Goal: Task Accomplishment & Management: Check status

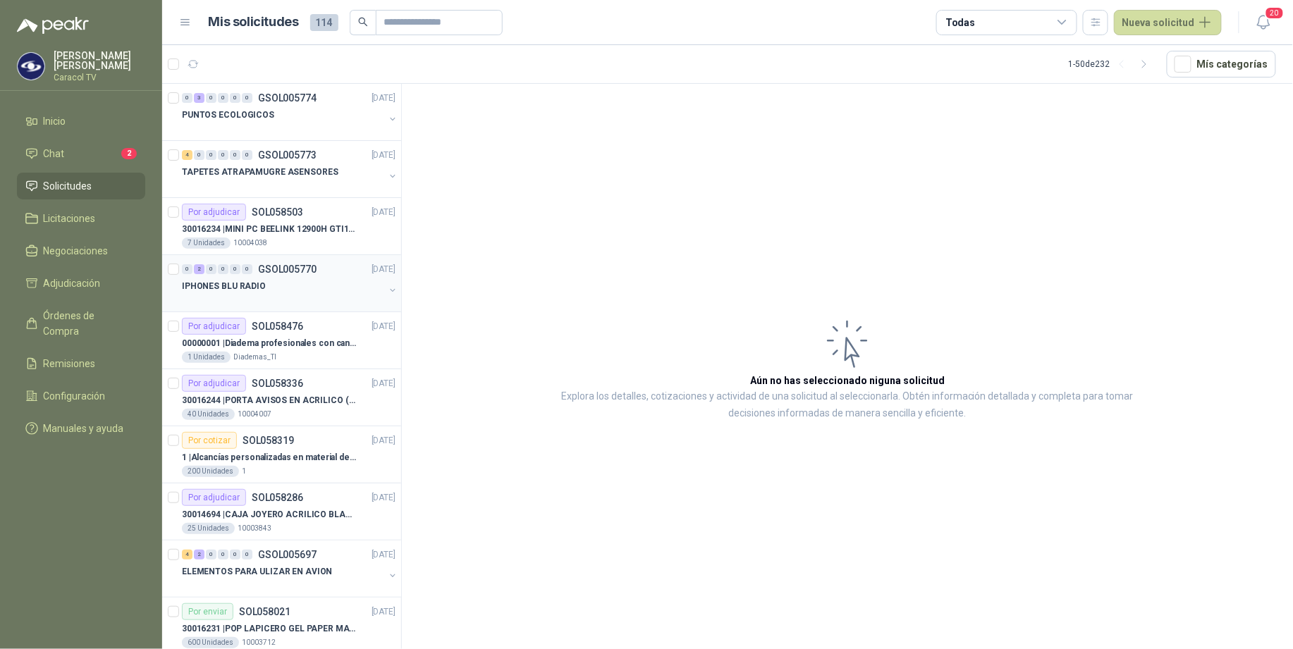
click at [283, 294] on div "IPHONES BLU RADIO" at bounding box center [283, 286] width 202 height 17
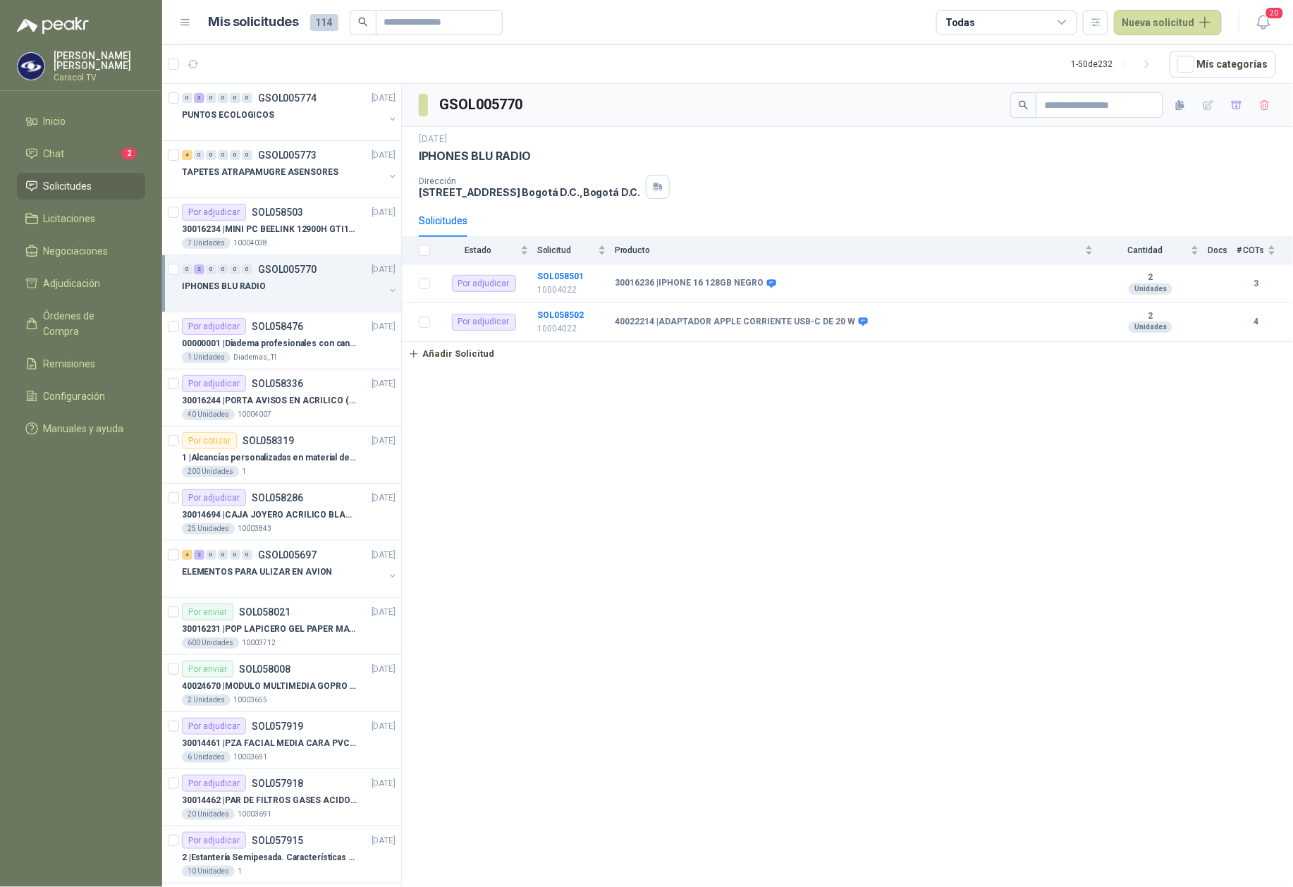
click at [337, 296] on div at bounding box center [283, 300] width 202 height 11
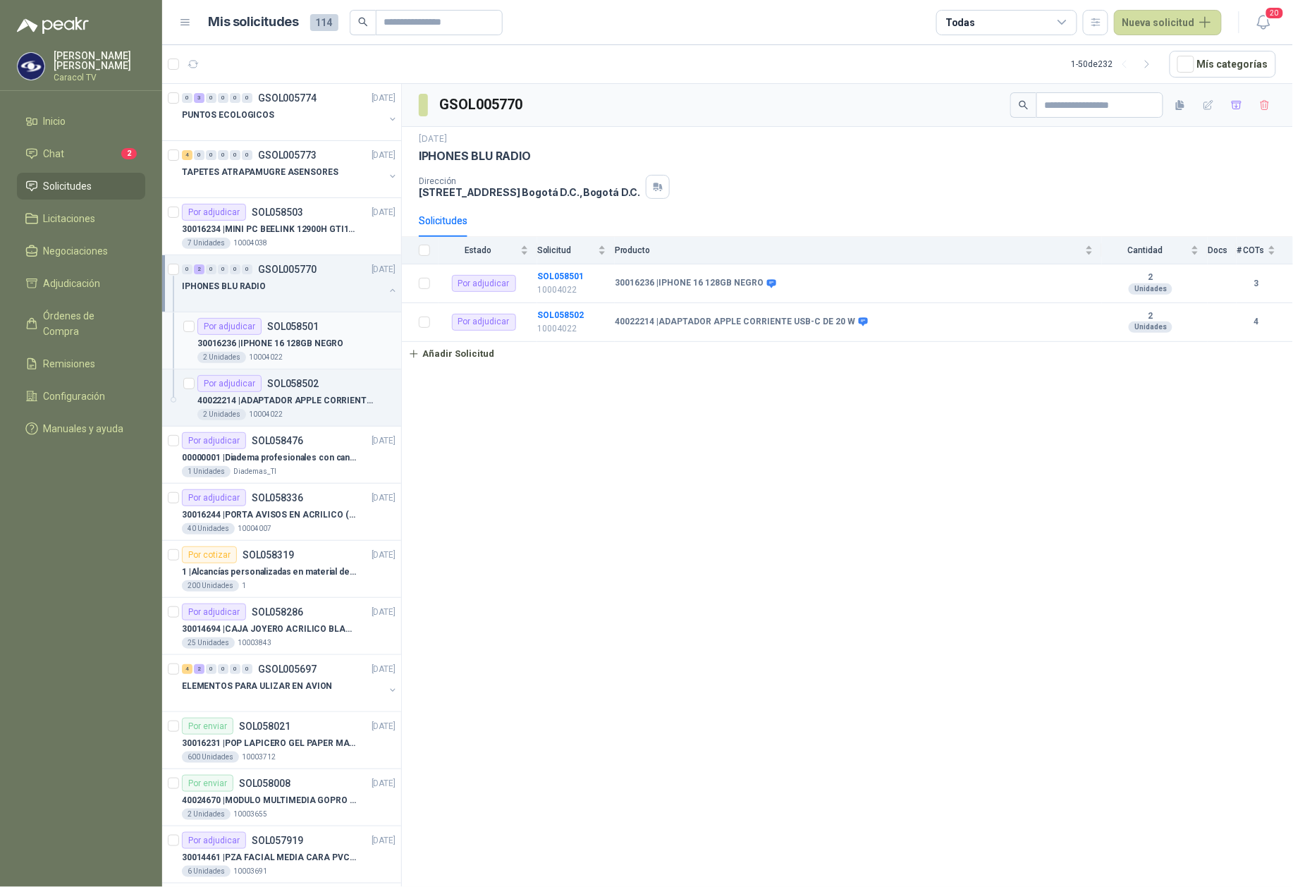
click at [281, 339] on p "30016236 | IPHONE 16 128GB NEGRO" at bounding box center [270, 343] width 146 height 13
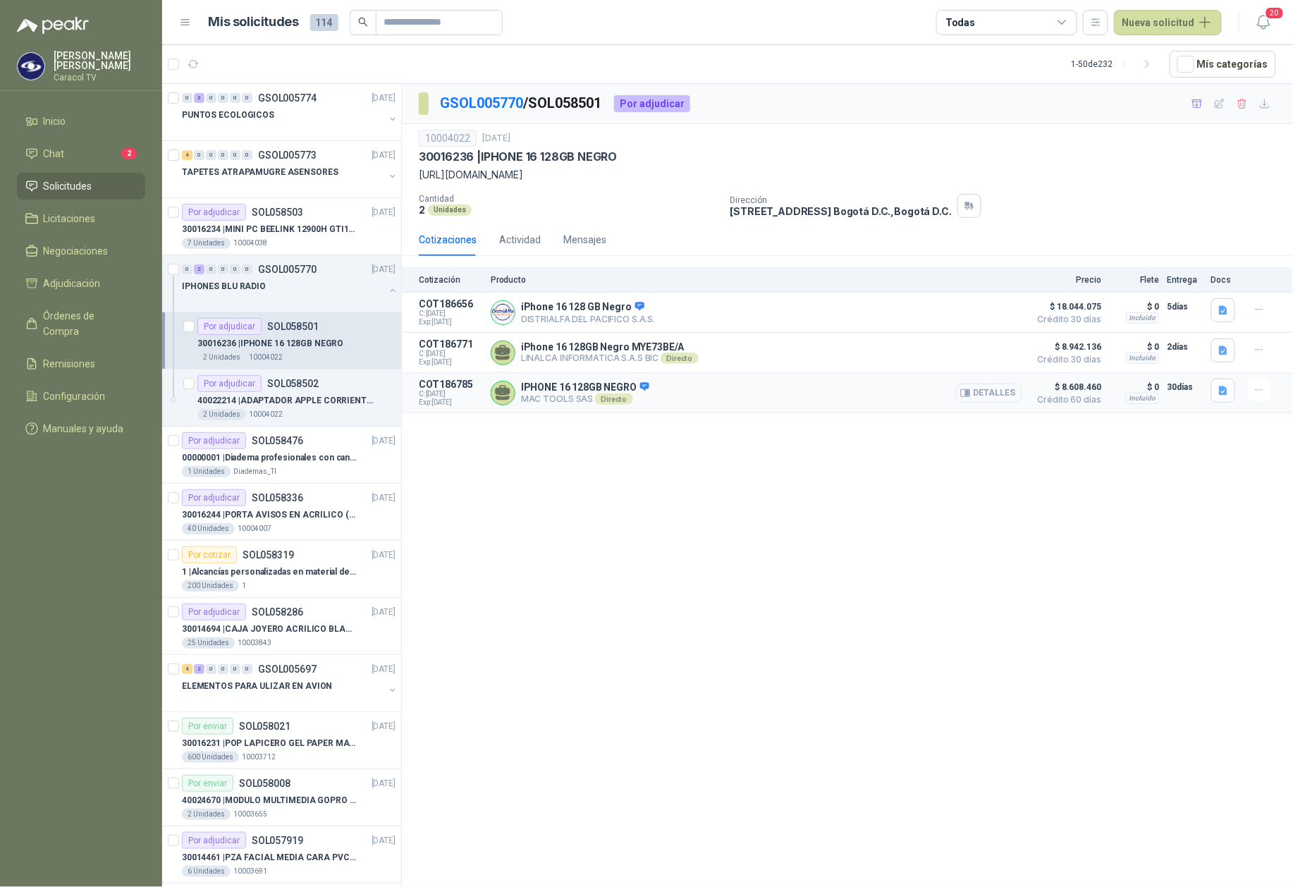
click at [974, 390] on button "Detalles" at bounding box center [989, 393] width 66 height 19
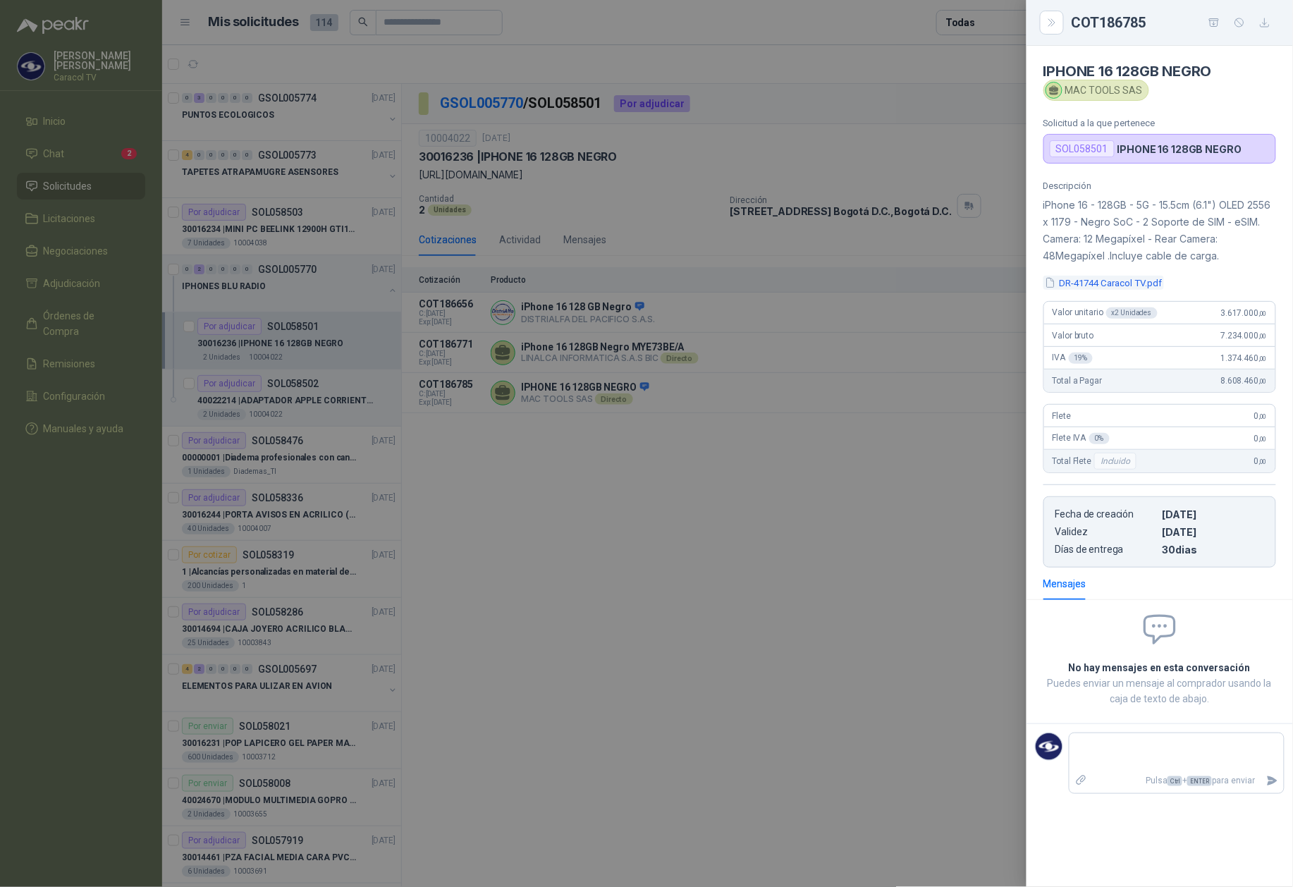
click at [1158, 281] on button "DR-41744 Caracol TV.pdf" at bounding box center [1104, 283] width 121 height 15
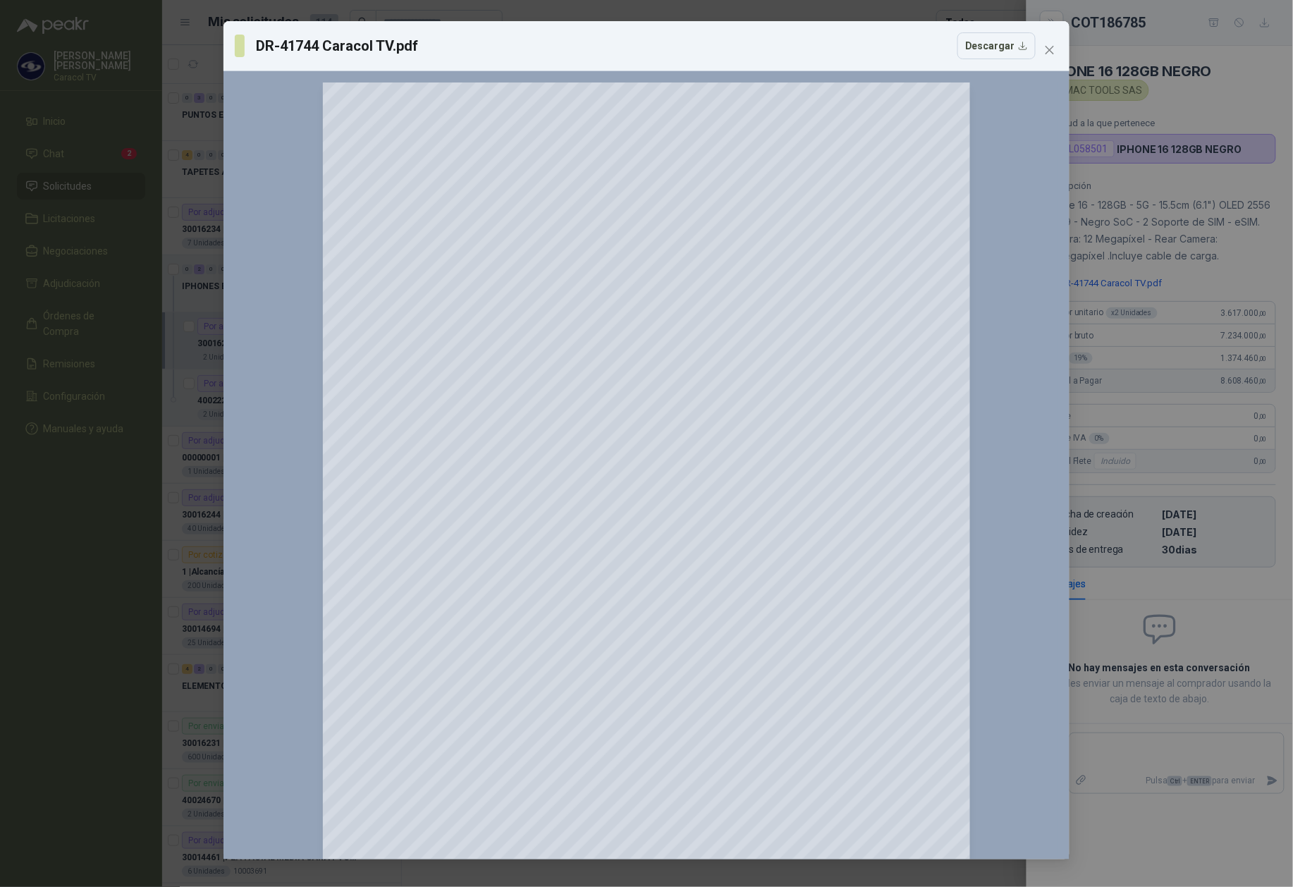
drag, startPoint x: 44, startPoint y: 601, endPoint x: 51, endPoint y: 210, distance: 390.8
click at [46, 595] on div "DR-41744 Caracol TV.pdf Descargar 150 %" at bounding box center [646, 443] width 1293 height 887
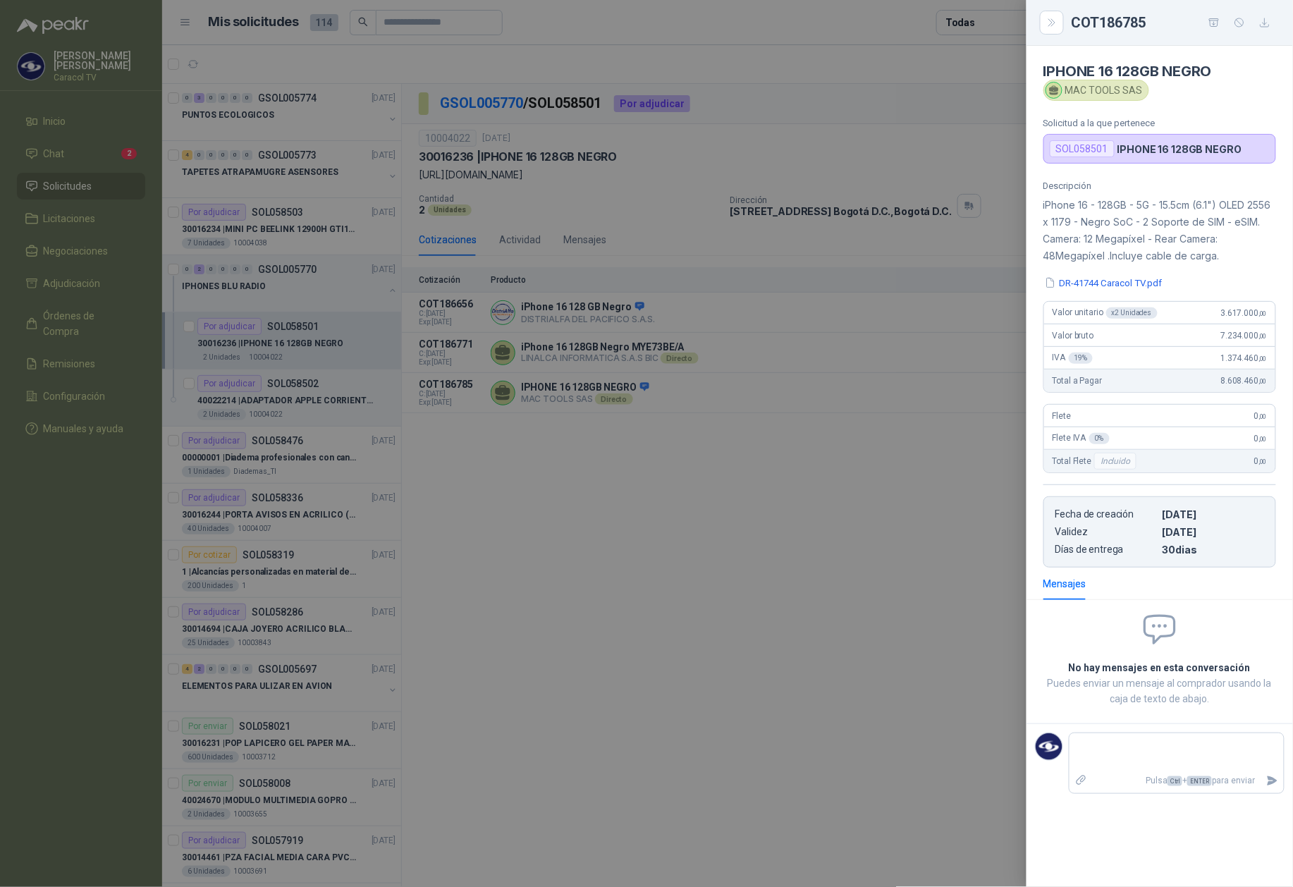
click at [56, 152] on div at bounding box center [646, 443] width 1293 height 887
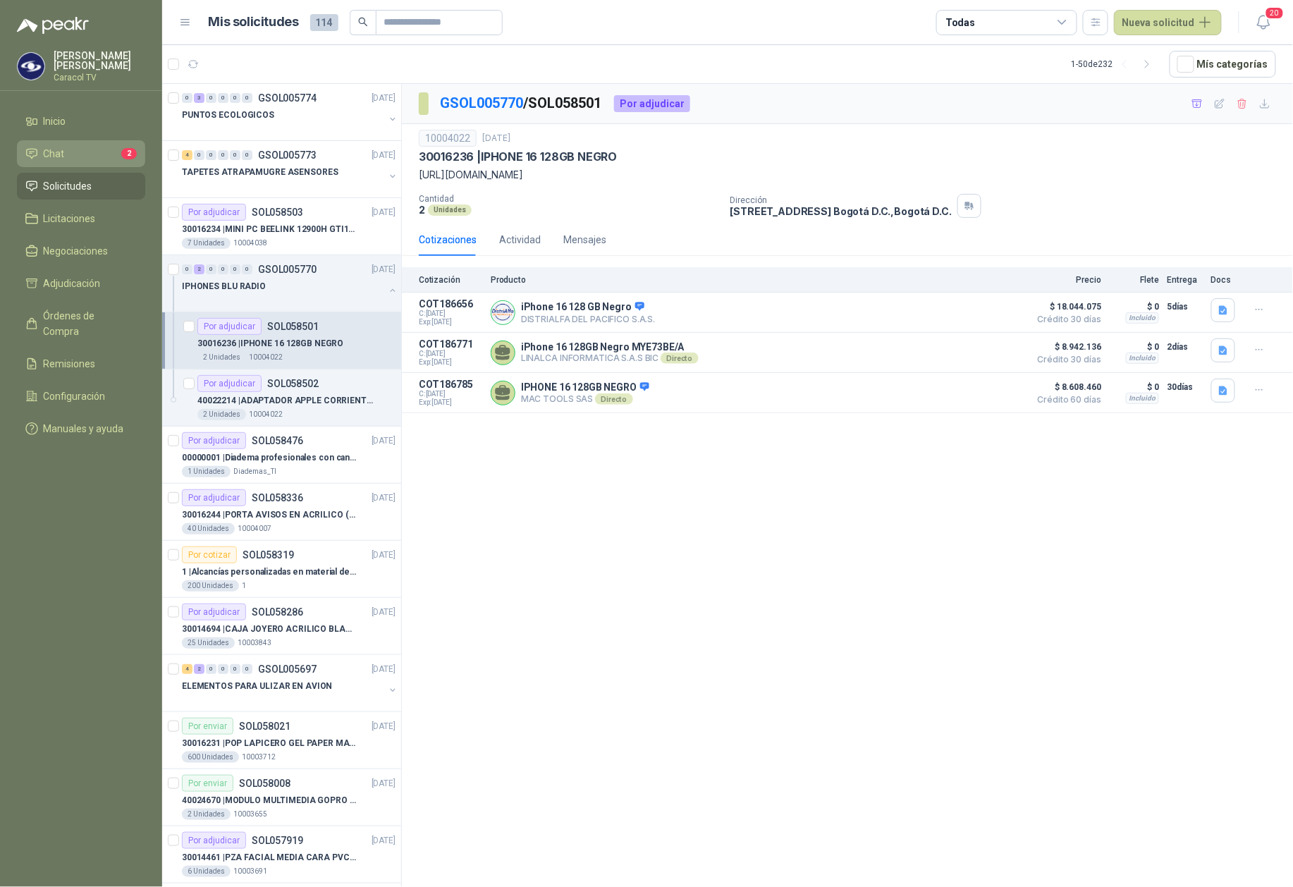
click at [63, 152] on span "Chat" at bounding box center [54, 154] width 21 height 16
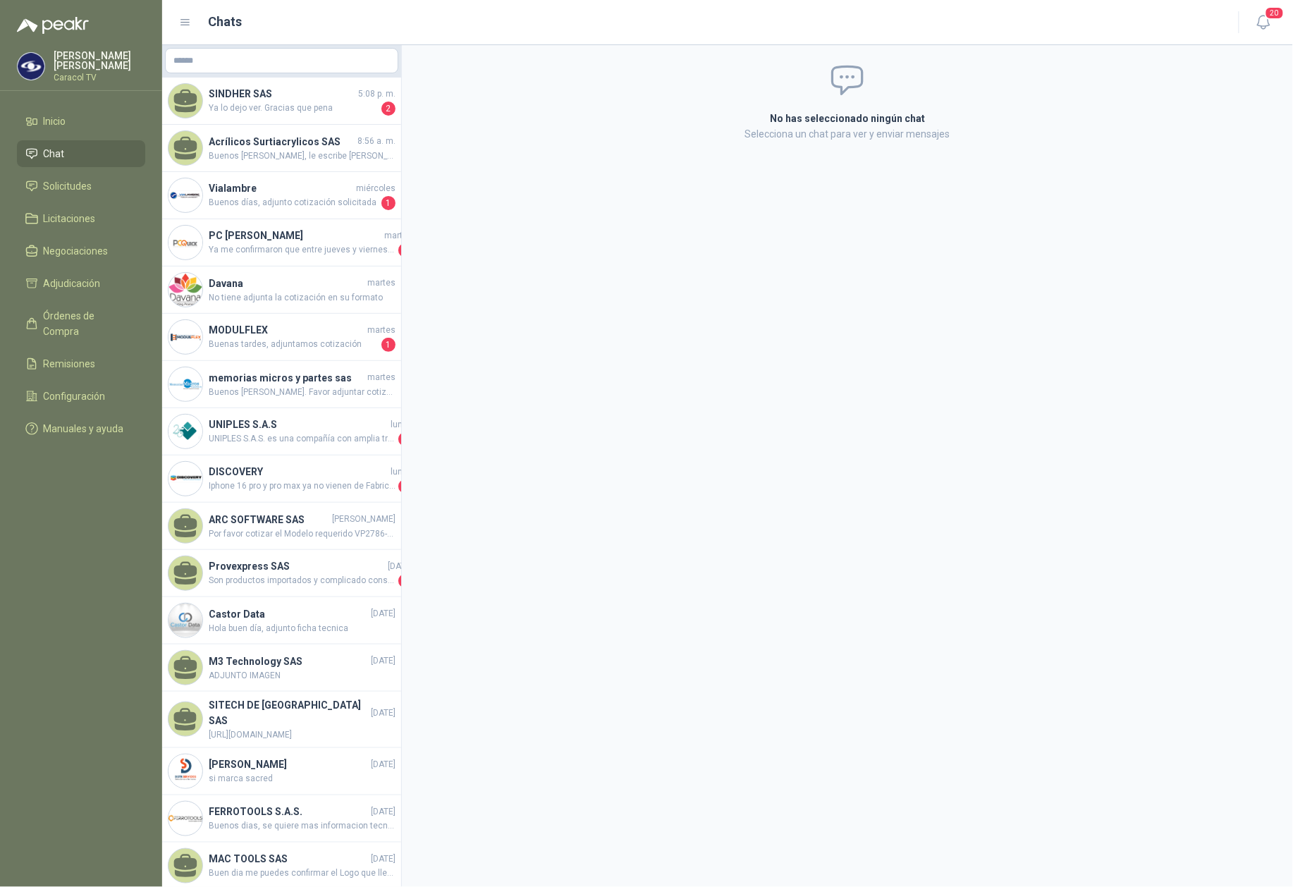
click at [63, 171] on ul "Inicio Chat Solicitudes Licitaciones Negociaciones Adjudicación Órdenes de Comp…" at bounding box center [81, 278] width 162 height 340
click at [63, 173] on link "Solicitudes" at bounding box center [81, 186] width 128 height 27
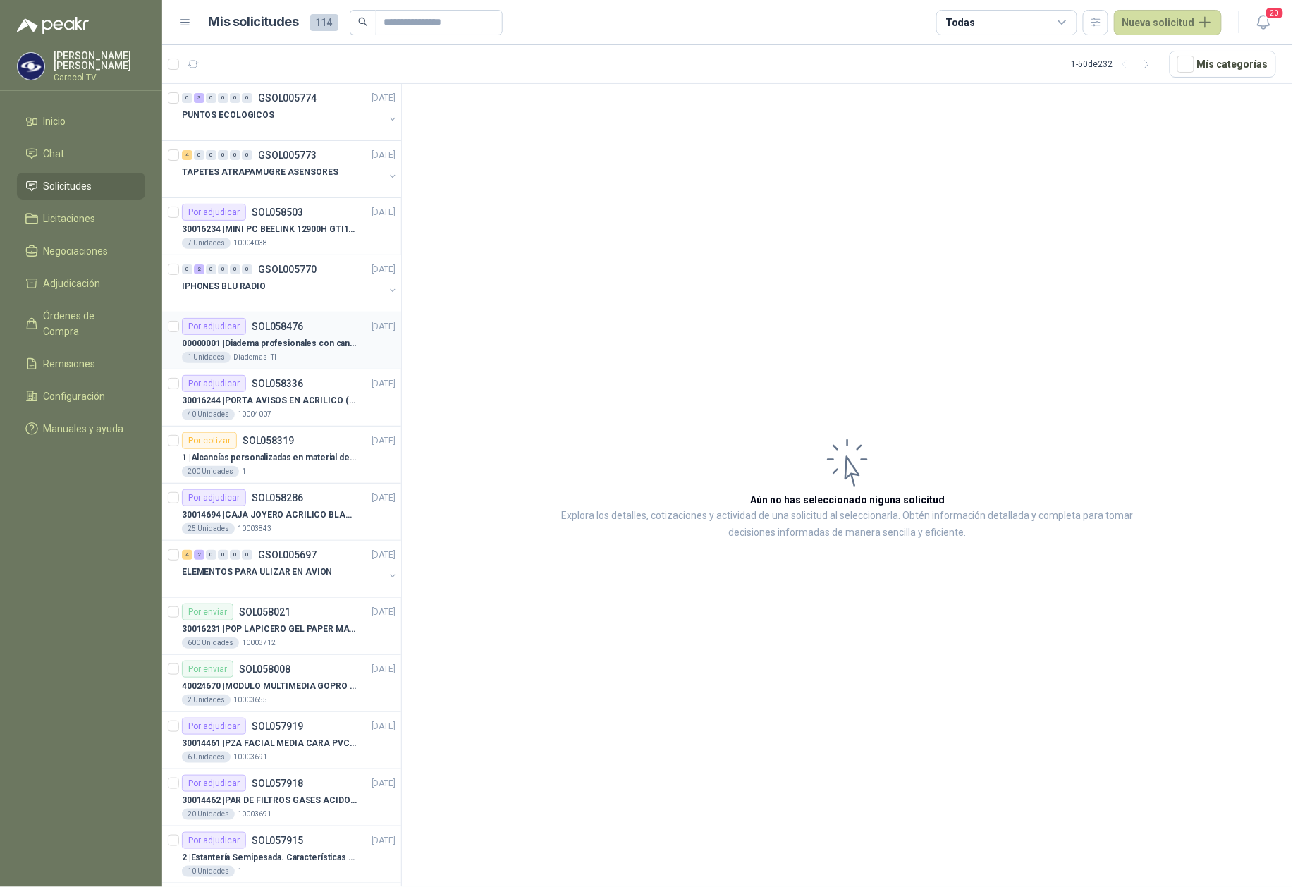
click at [303, 355] on div "1 Unidades Diademas_TI" at bounding box center [289, 357] width 214 height 11
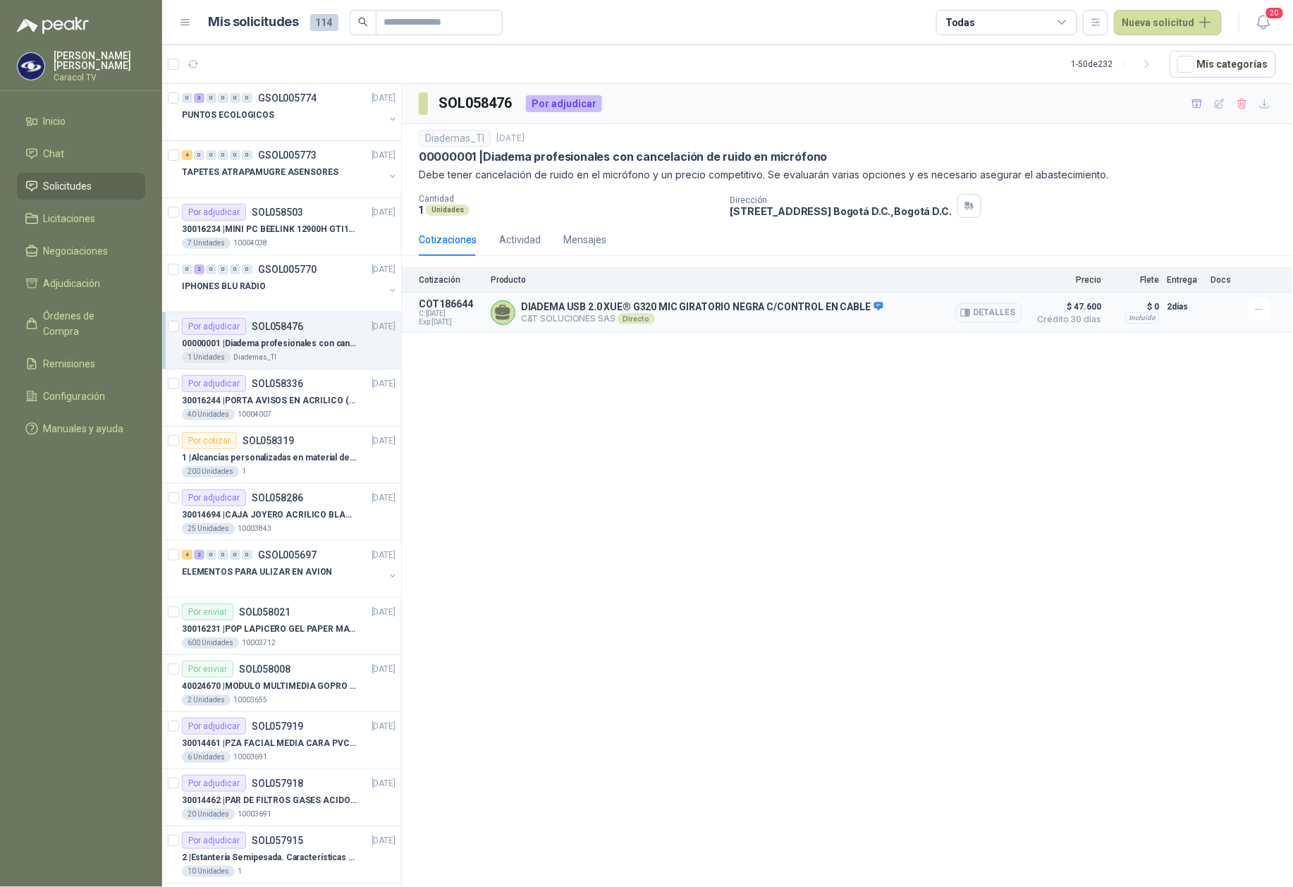
click at [811, 307] on p "DIADEMA USB 2.0 XUE® G320 MIC GIRATORIO NEGRA C/CONTROL EN CABLE" at bounding box center [702, 307] width 362 height 13
